Goal: Information Seeking & Learning: Learn about a topic

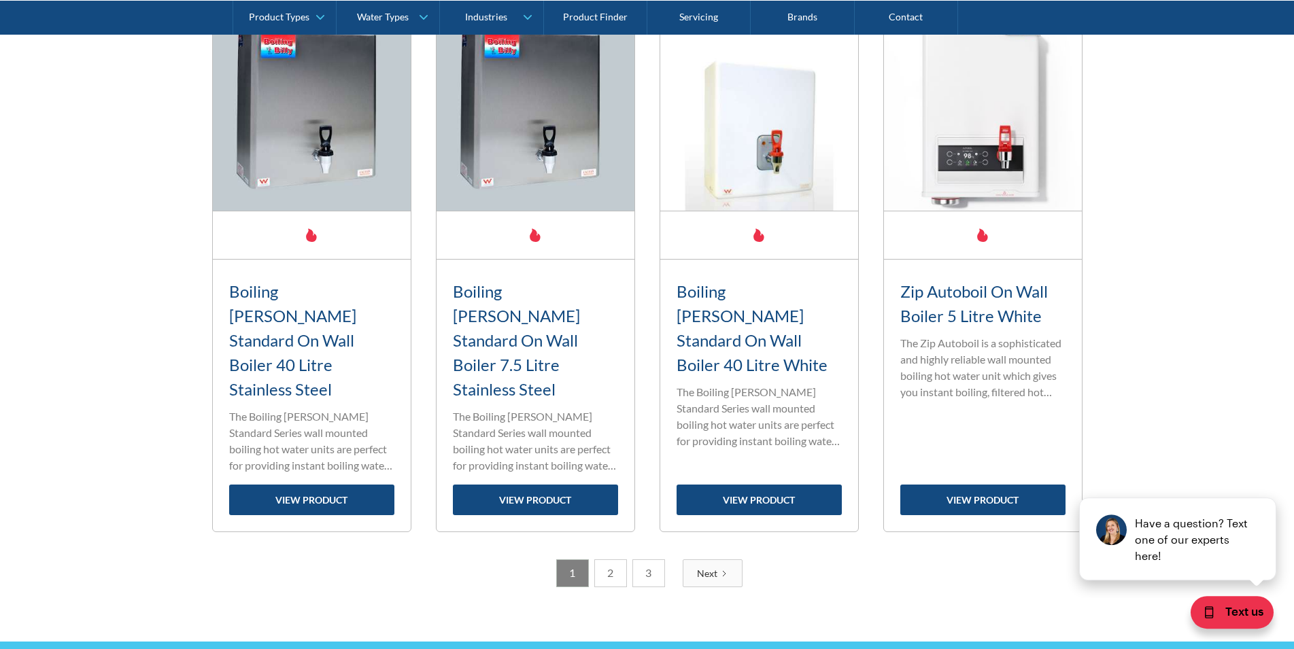
scroll to position [2219, 0]
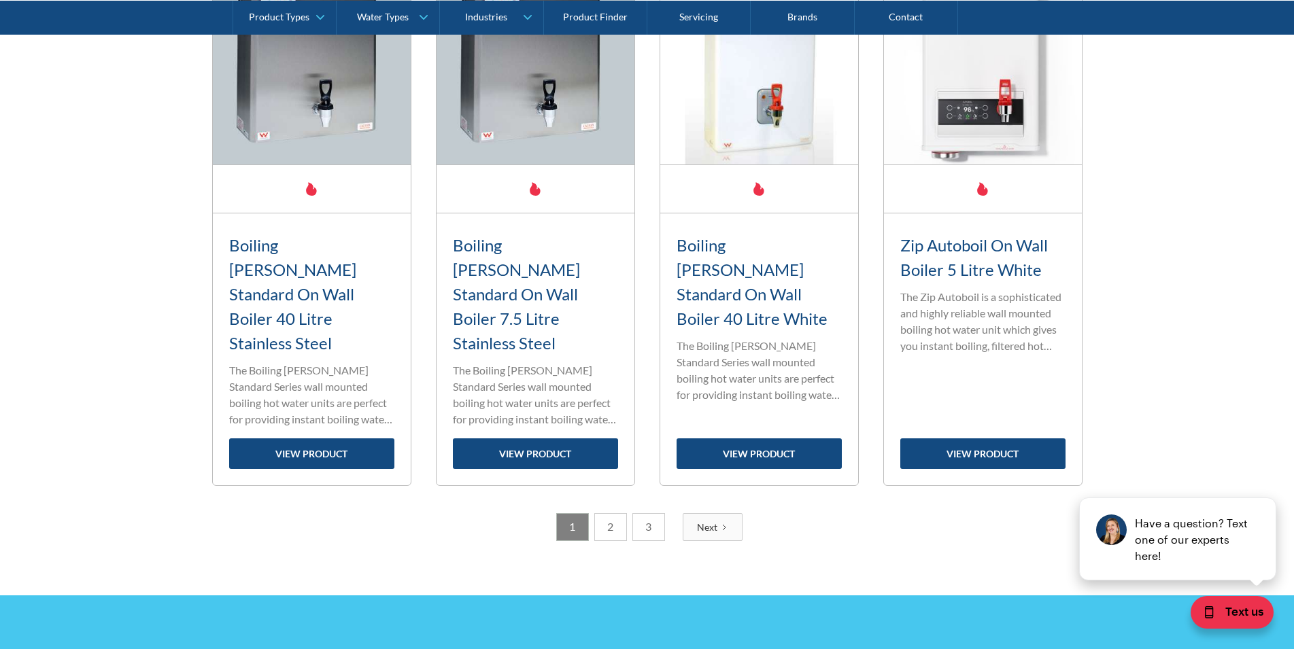
click at [609, 513] on link "2" at bounding box center [610, 527] width 33 height 28
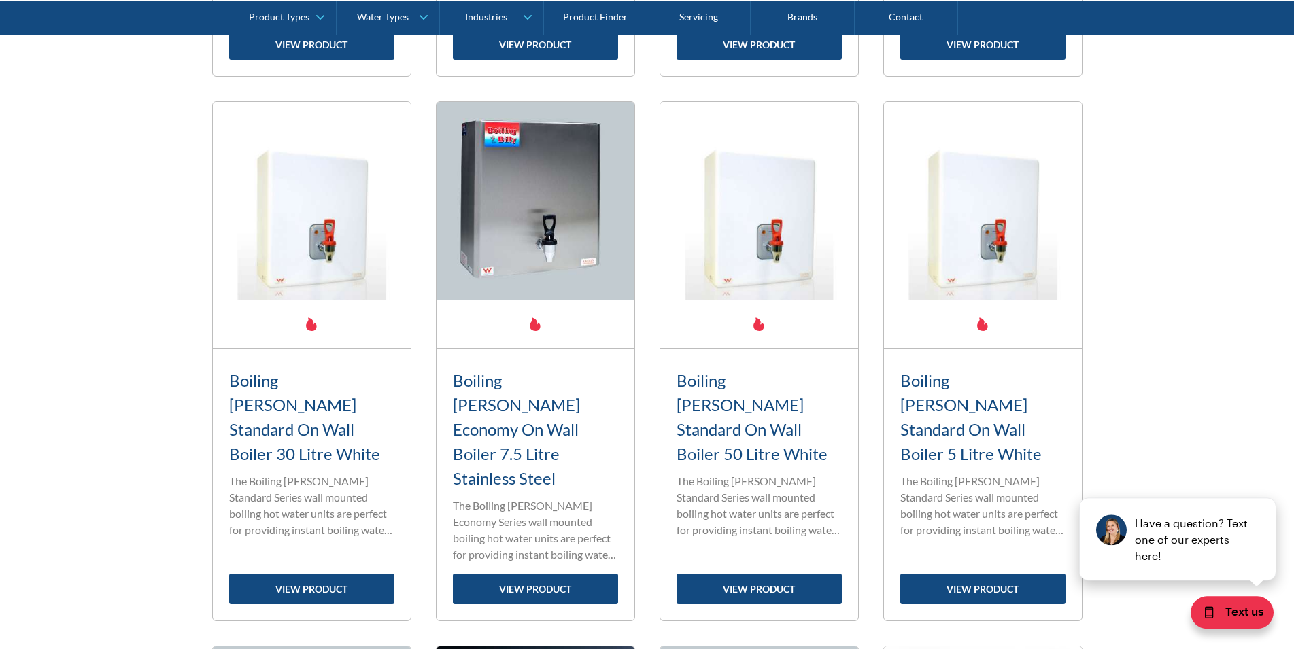
scroll to position [1610, 0]
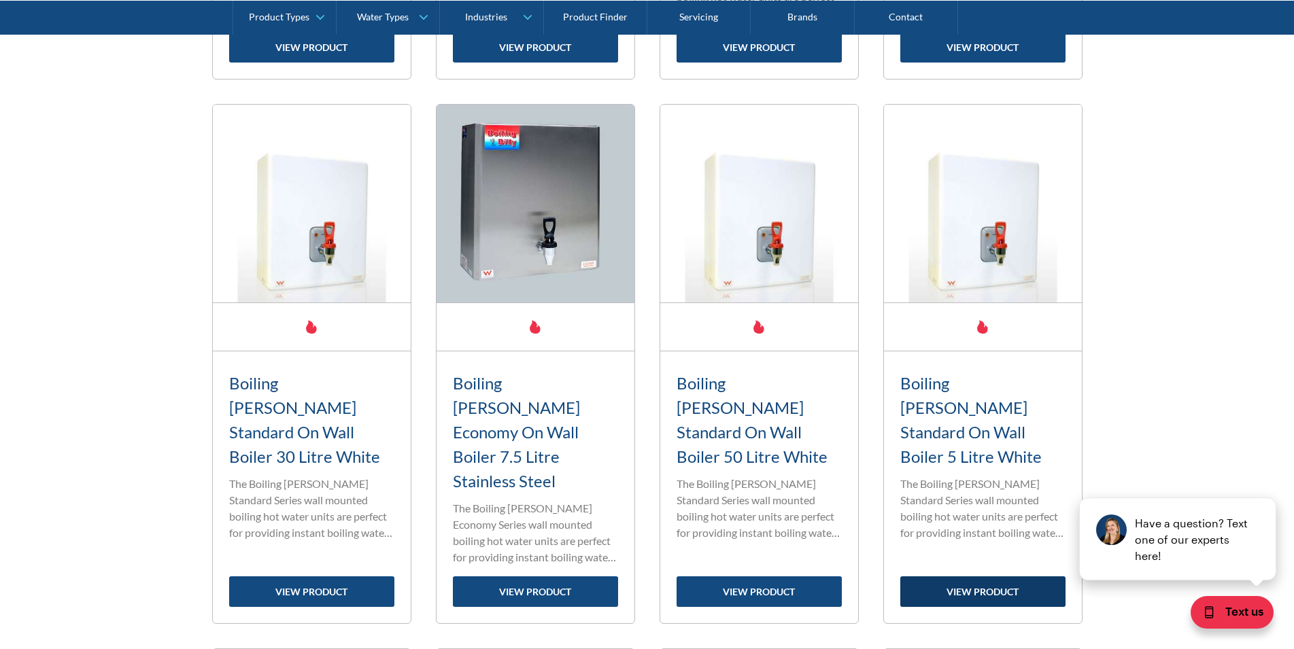
click at [979, 577] on link "view product" at bounding box center [982, 592] width 165 height 31
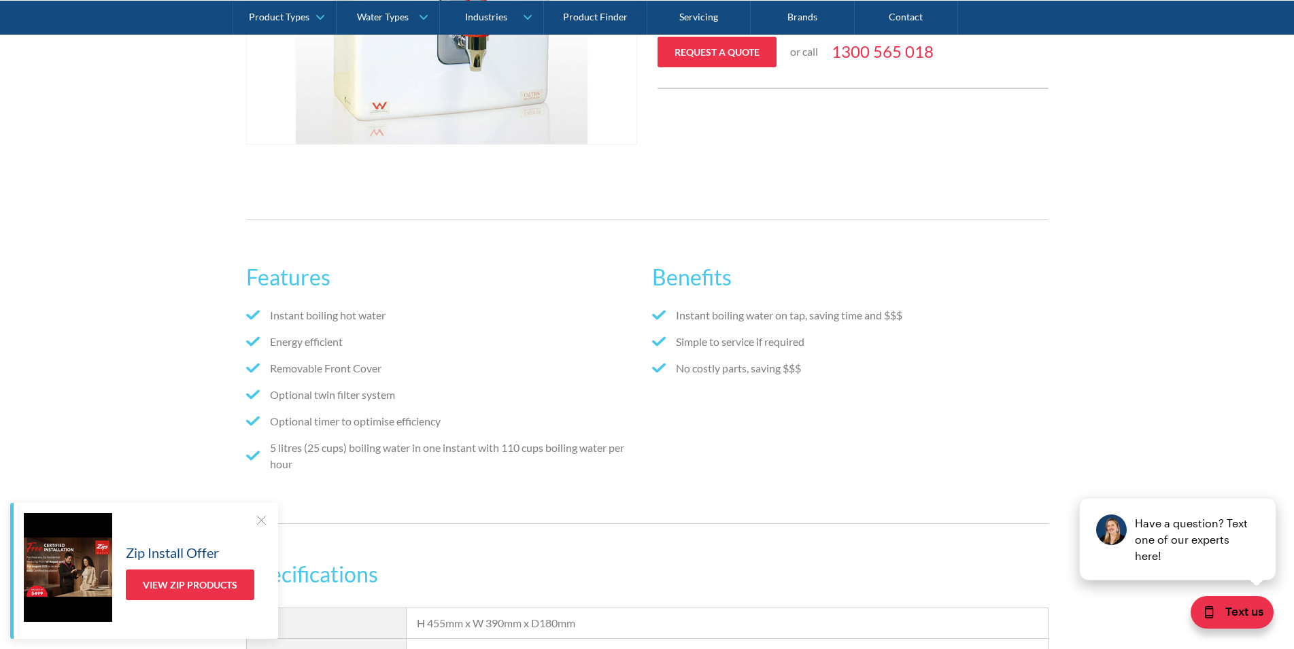
scroll to position [277, 0]
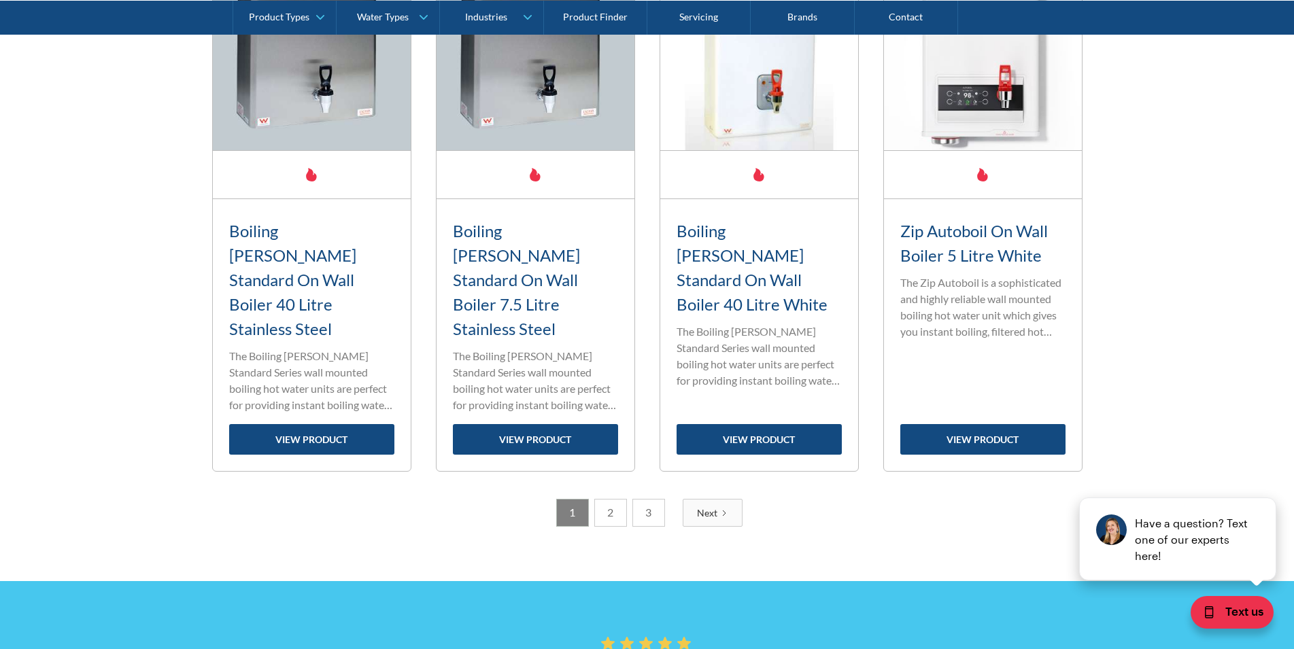
click at [606, 499] on link "2" at bounding box center [610, 513] width 33 height 28
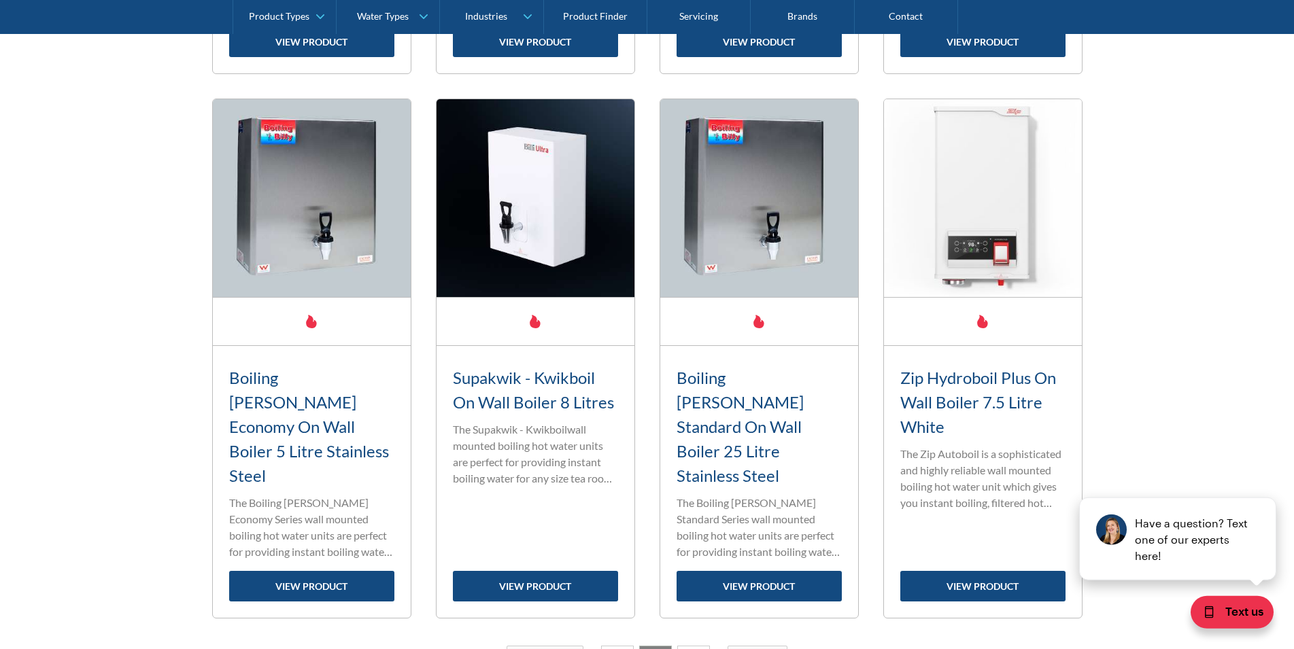
scroll to position [2164, 0]
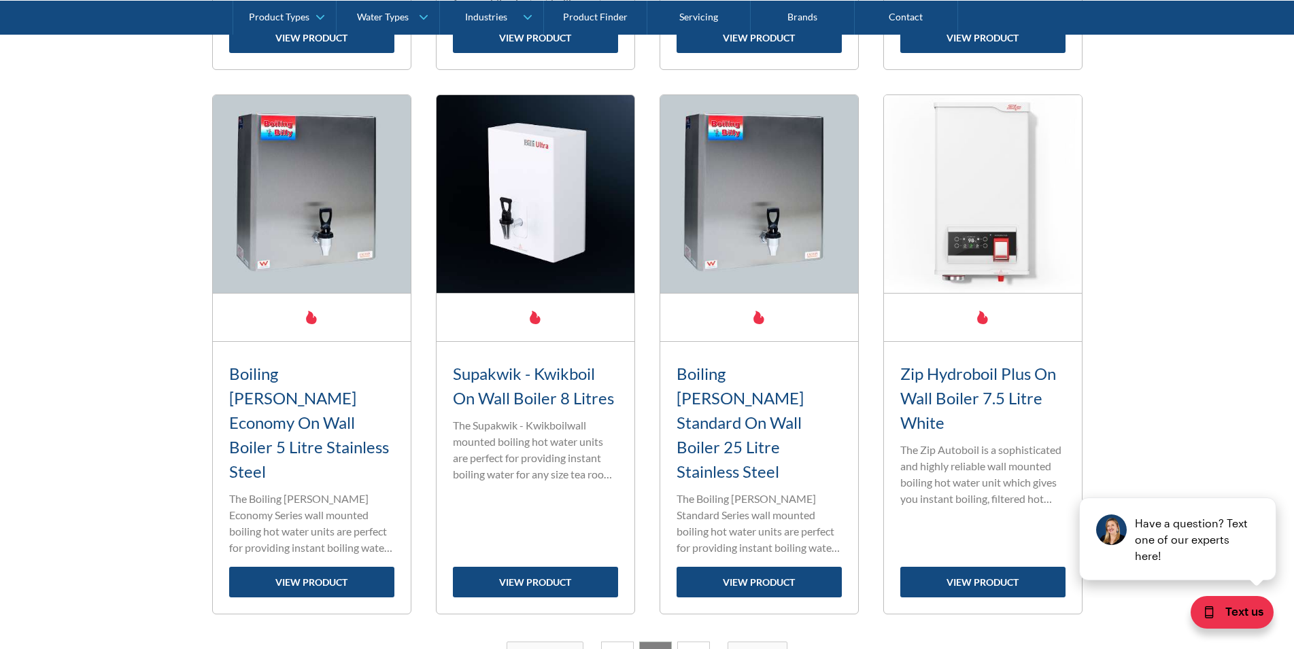
click at [692, 642] on link "3" at bounding box center [693, 656] width 33 height 28
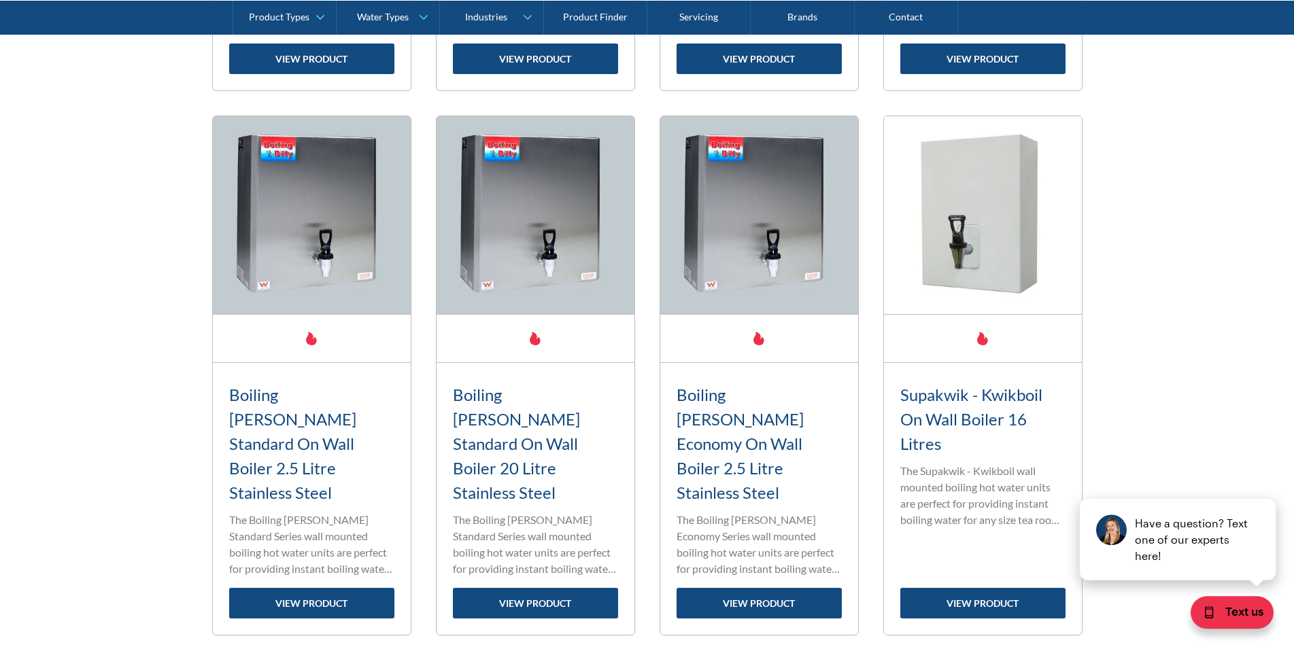
scroll to position [1055, 0]
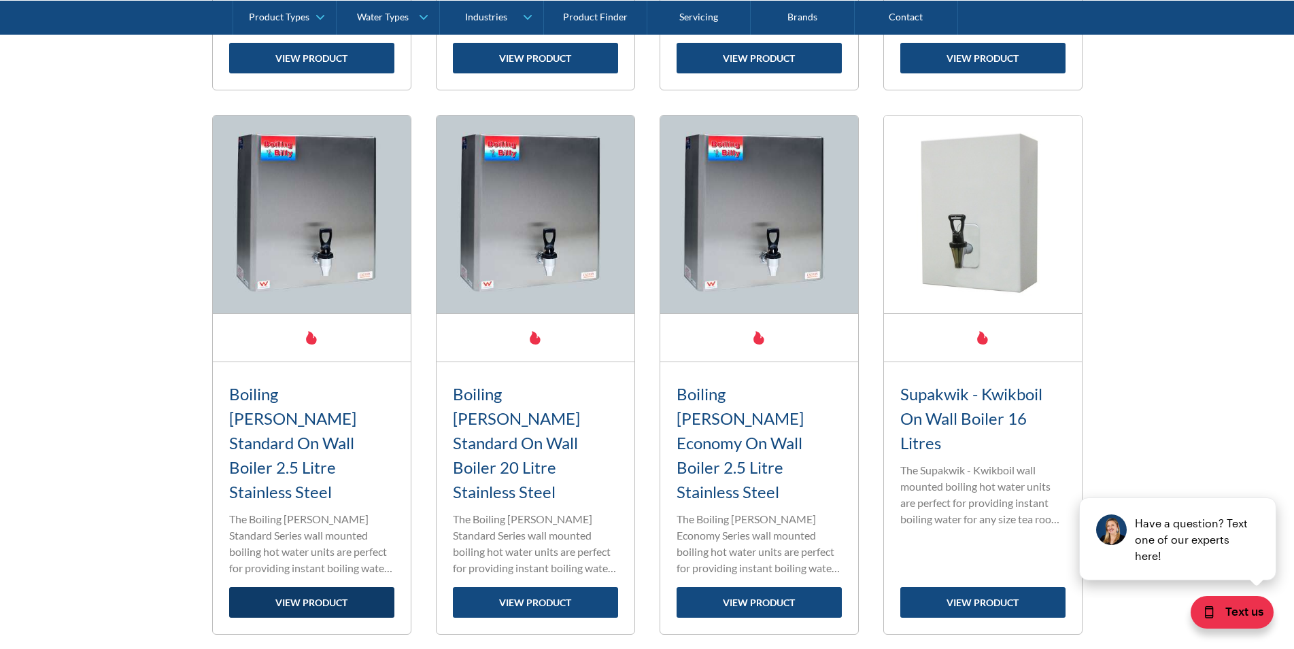
click at [297, 587] on link "view product" at bounding box center [311, 602] width 165 height 31
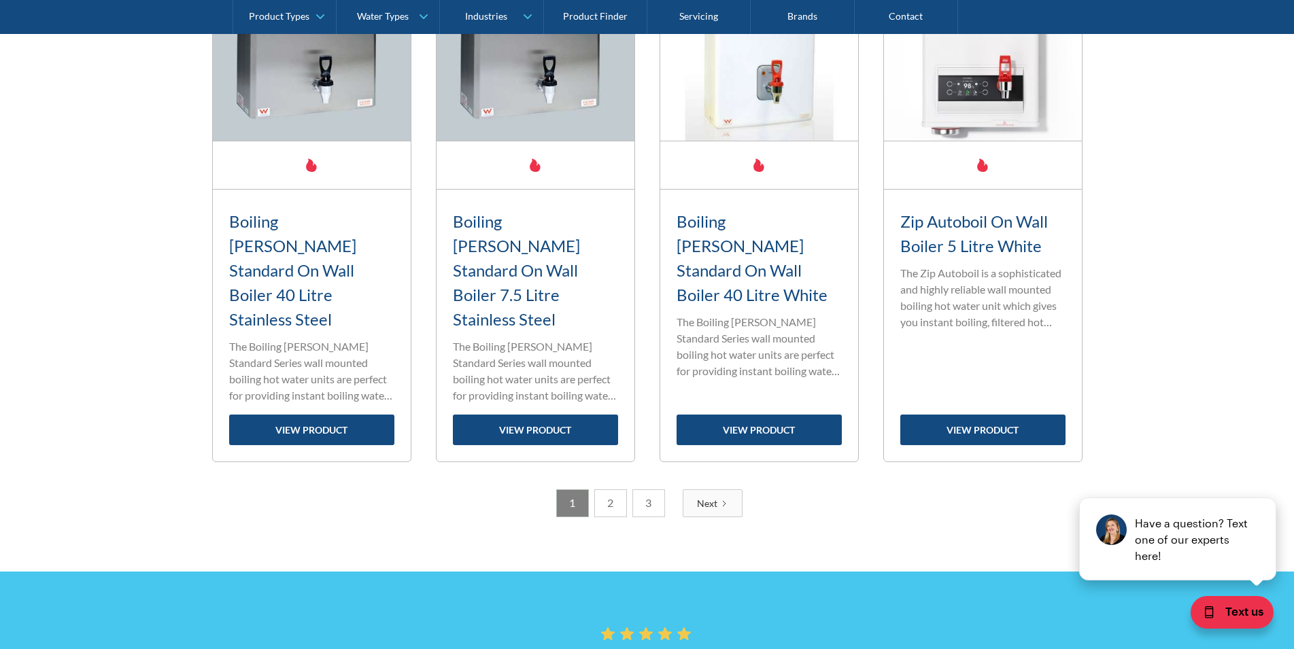
scroll to position [2090, 0]
